Goal: Find specific page/section: Find specific page/section

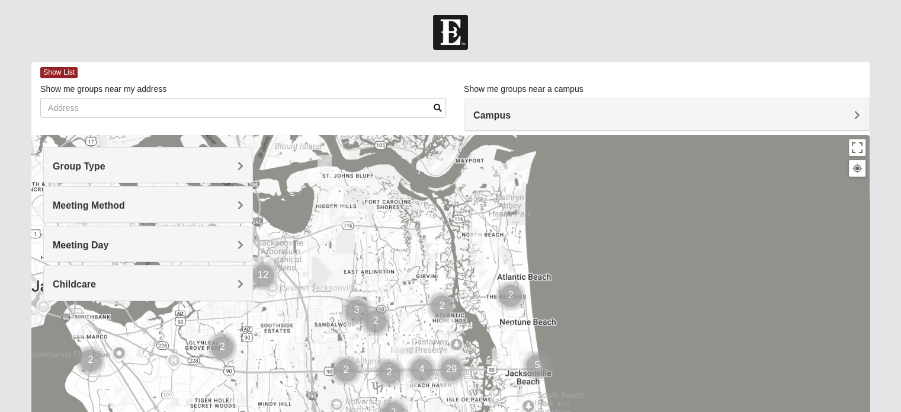
click at [105, 166] on span "Group Type" at bounding box center [79, 166] width 53 height 10
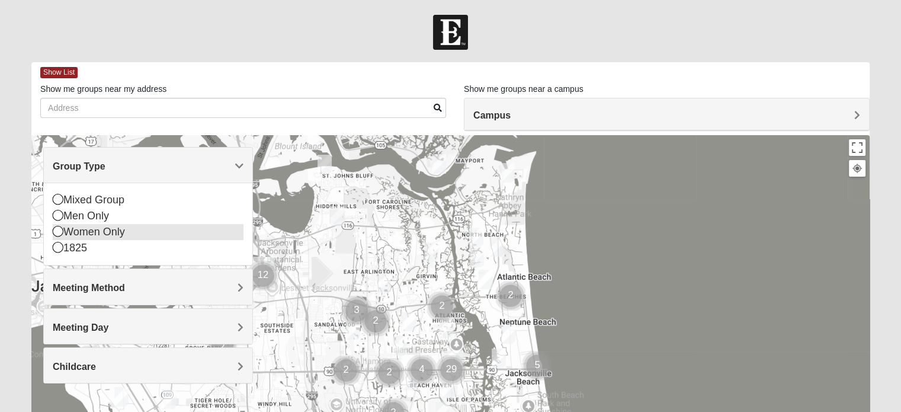
click at [57, 229] on icon at bounding box center [58, 231] width 11 height 11
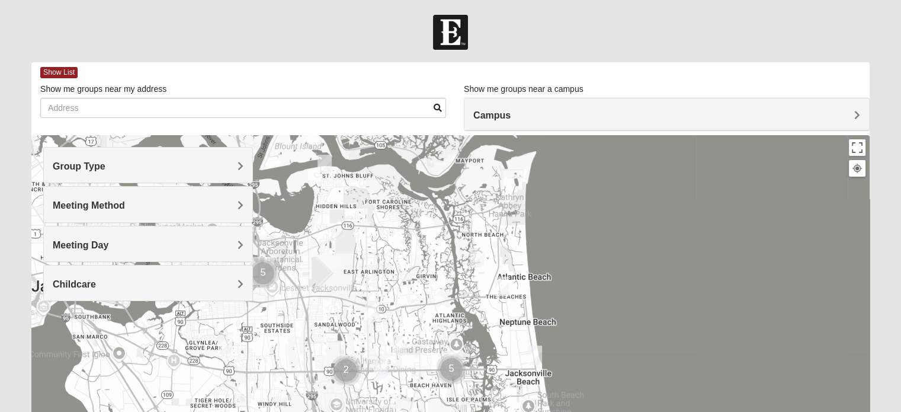
click at [236, 203] on h4 "Meeting Method" at bounding box center [148, 205] width 191 height 11
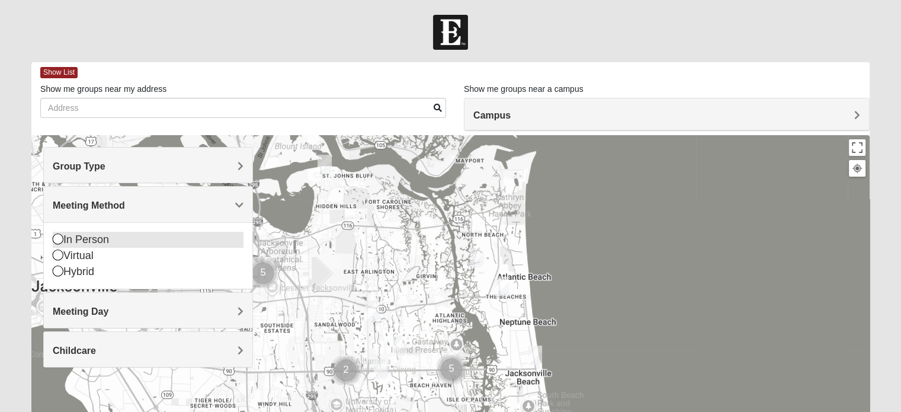
click at [53, 236] on icon at bounding box center [58, 238] width 11 height 11
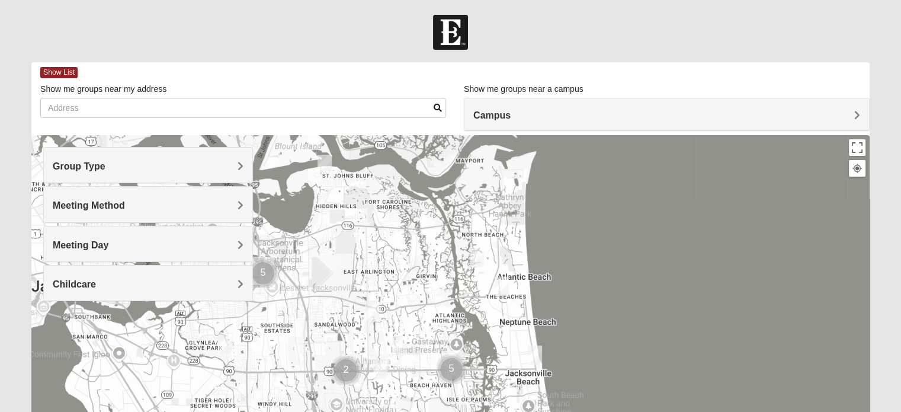
click at [108, 243] on span "Meeting Day" at bounding box center [81, 245] width 56 height 10
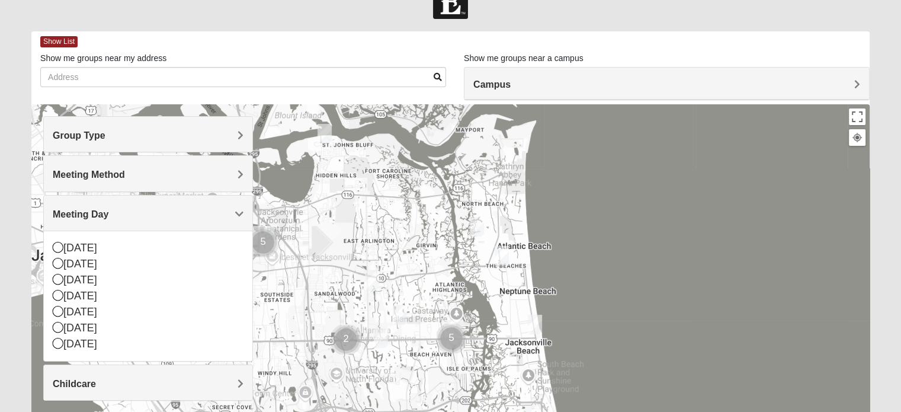
scroll to position [59, 0]
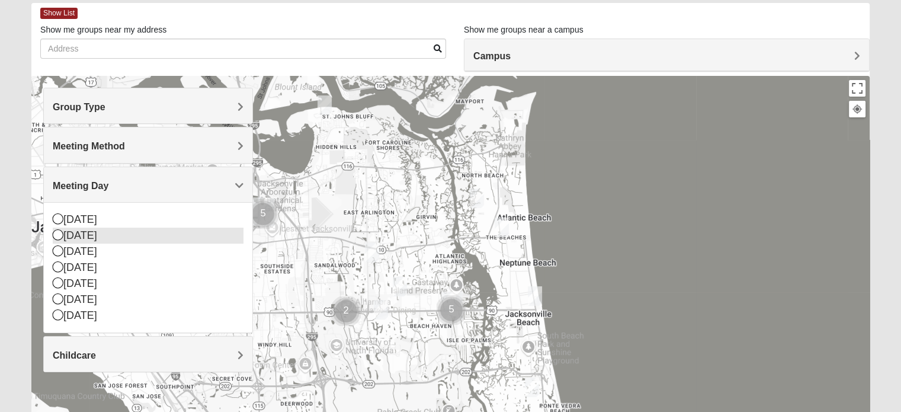
click at [59, 235] on icon at bounding box center [58, 234] width 11 height 11
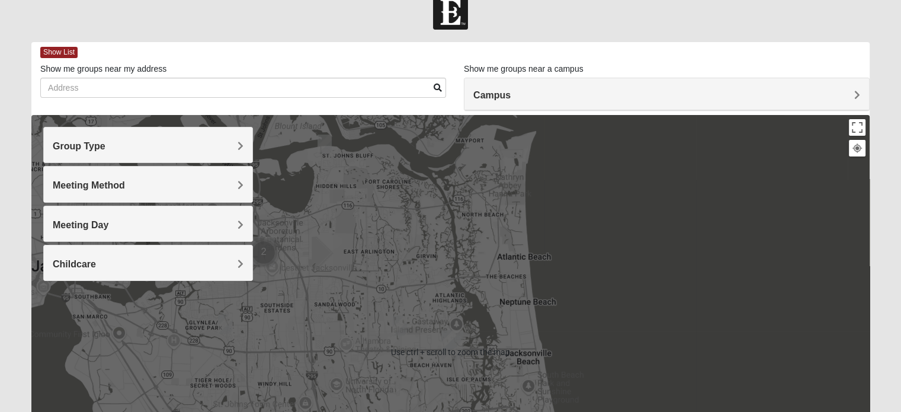
scroll to position [0, 0]
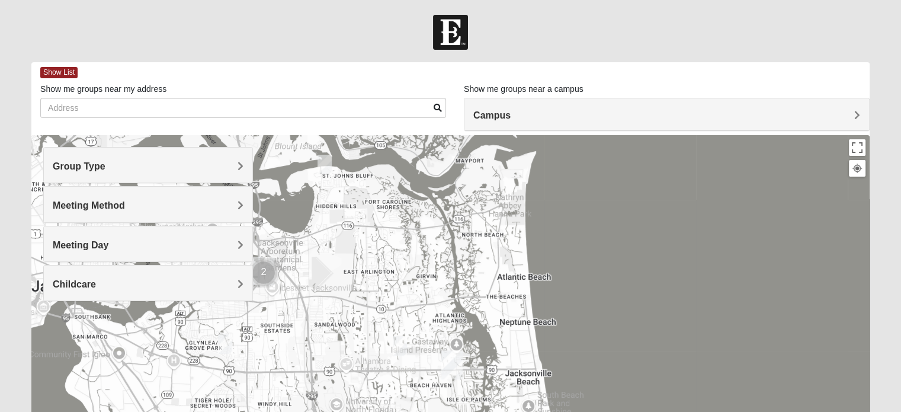
click at [511, 117] on span "Campus" at bounding box center [491, 115] width 37 height 10
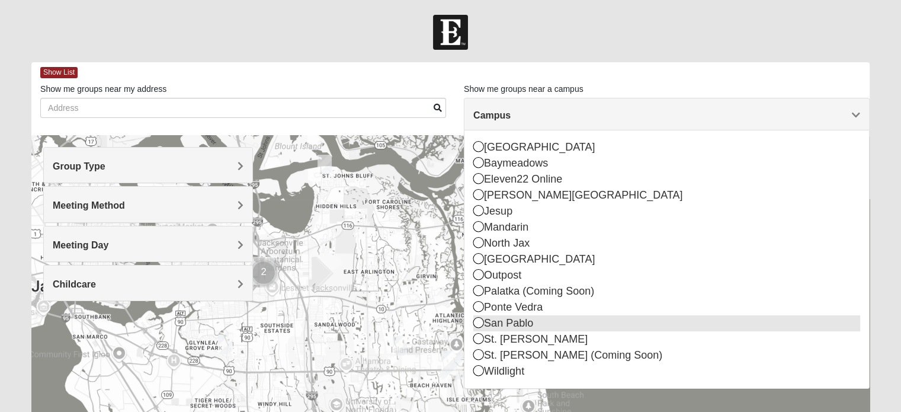
click at [479, 322] on icon at bounding box center [478, 322] width 11 height 11
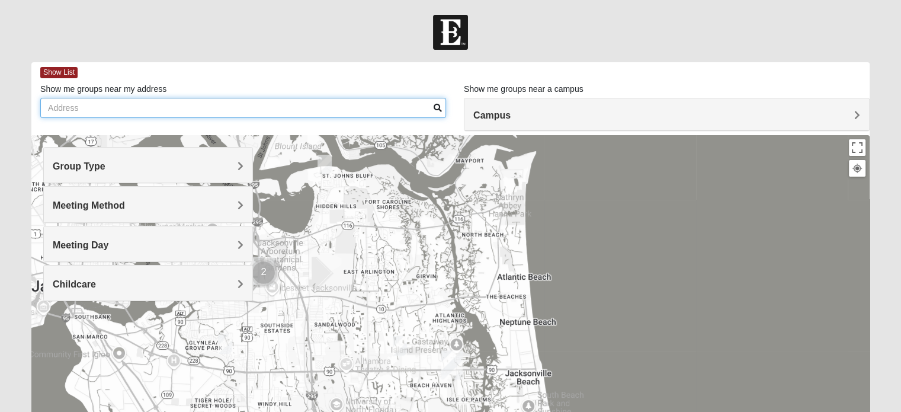
click at [88, 108] on input "Show me groups near my address" at bounding box center [243, 108] width 406 height 20
type input "[STREET_ADDRESS]"
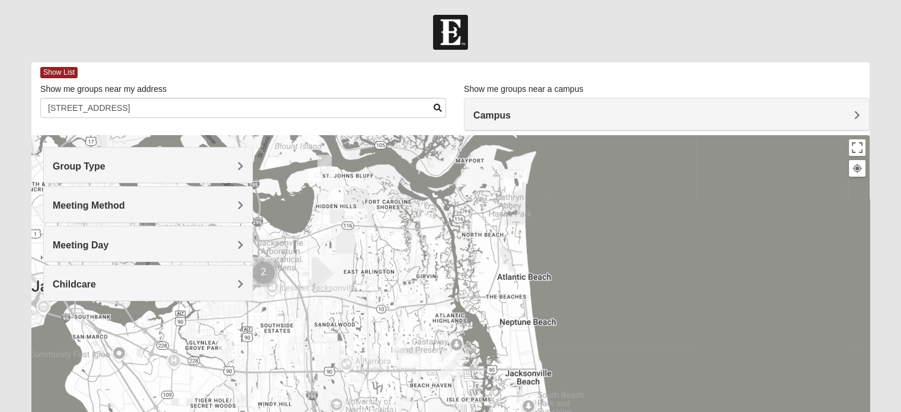
click at [435, 104] on span at bounding box center [438, 108] width 8 height 8
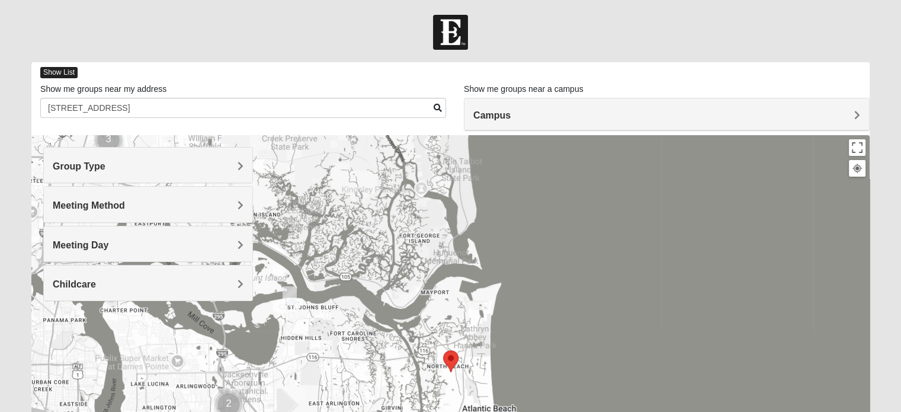
click at [64, 70] on span "Show List" at bounding box center [58, 72] width 37 height 11
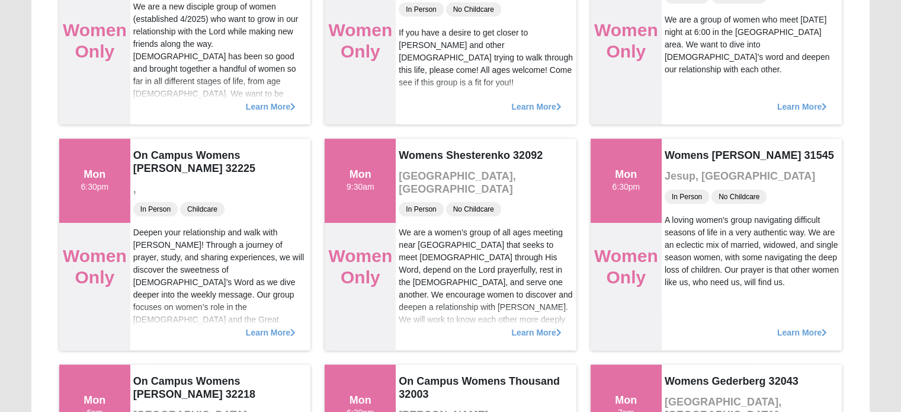
scroll to position [218, 0]
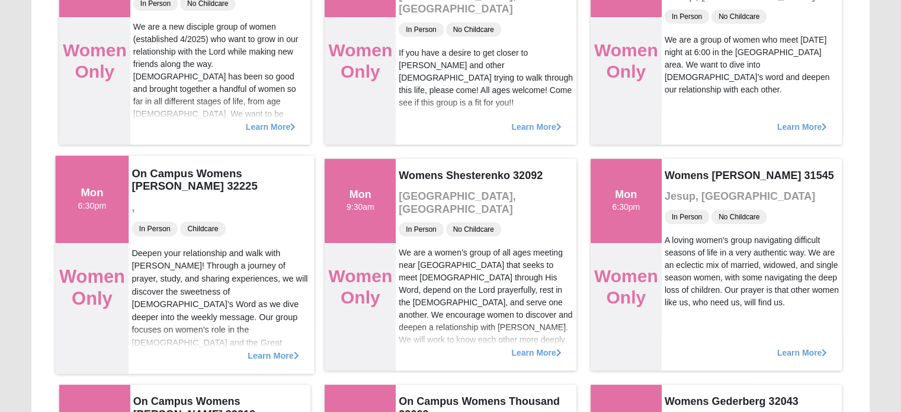
click at [284, 349] on span "Learn More" at bounding box center [274, 349] width 52 height 0
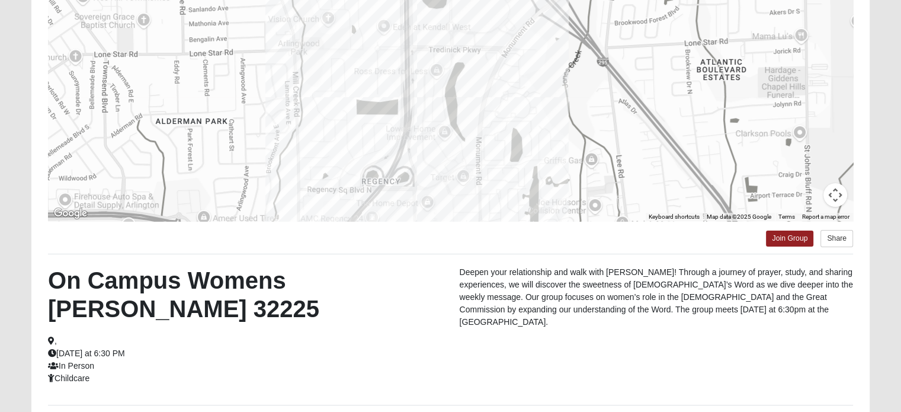
scroll to position [139, 0]
